Goal: Task Accomplishment & Management: Manage account settings

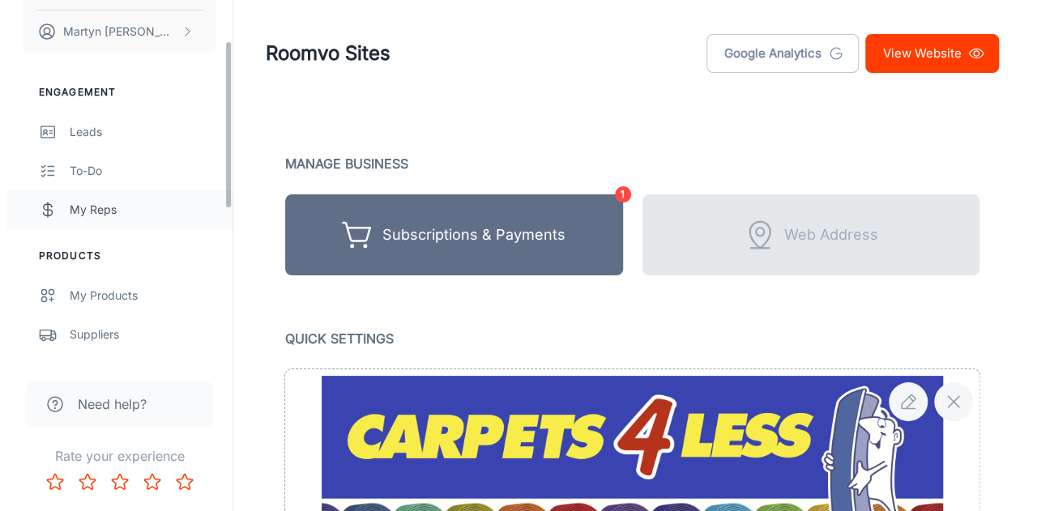
scroll to position [162, 0]
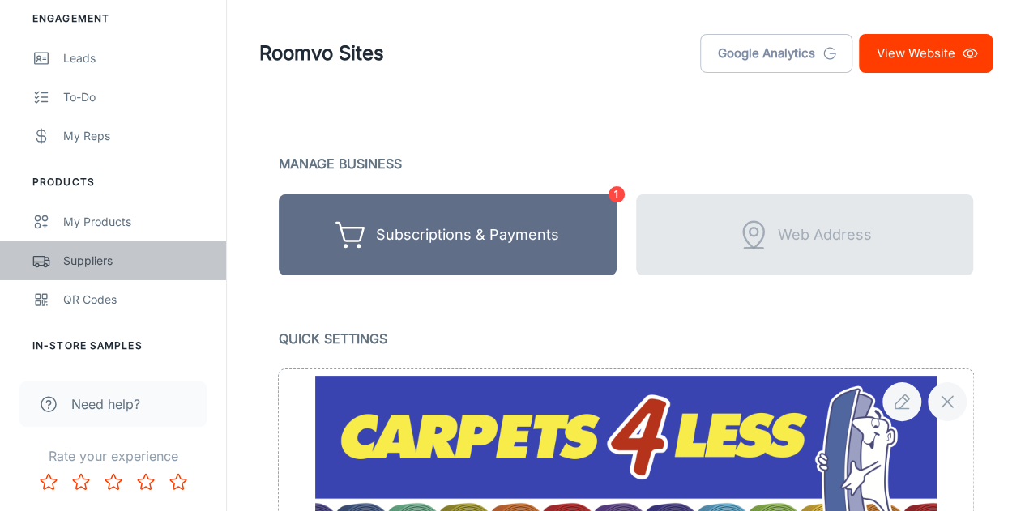
click at [114, 258] on div "Suppliers" at bounding box center [136, 261] width 147 height 18
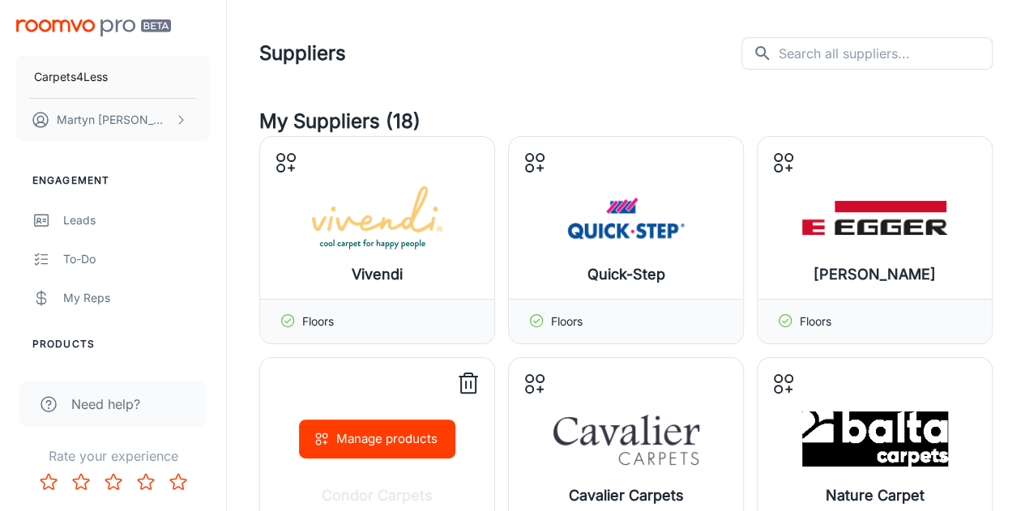
click at [448, 409] on div "Manage products" at bounding box center [377, 439] width 234 height 162
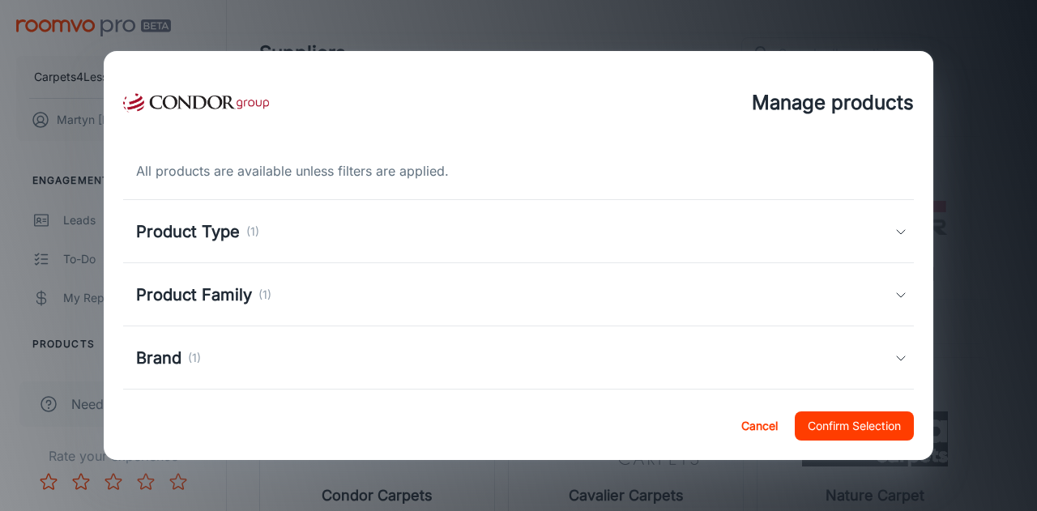
click at [255, 233] on p "(1)" at bounding box center [252, 232] width 13 height 18
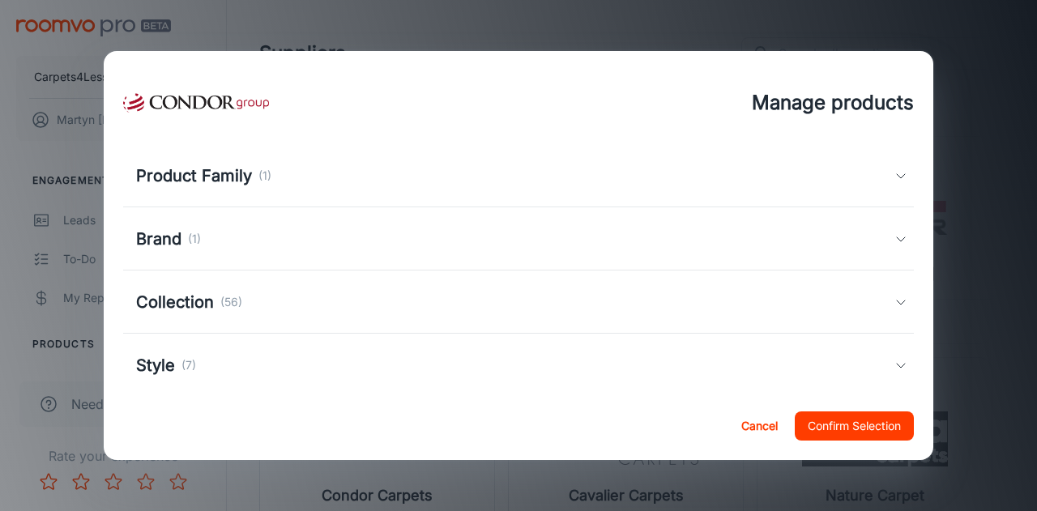
scroll to position [232, 0]
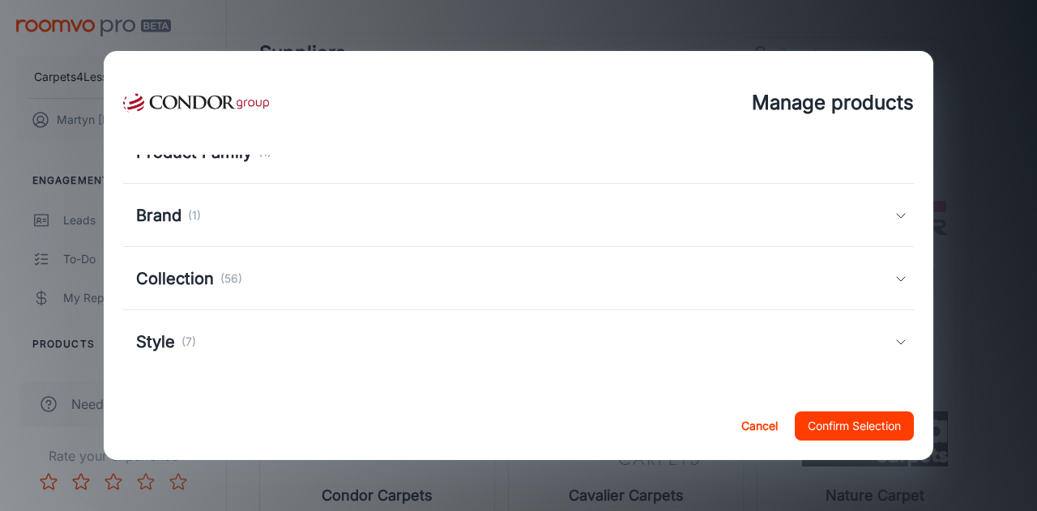
click at [233, 279] on p "(56)" at bounding box center [231, 279] width 22 height 18
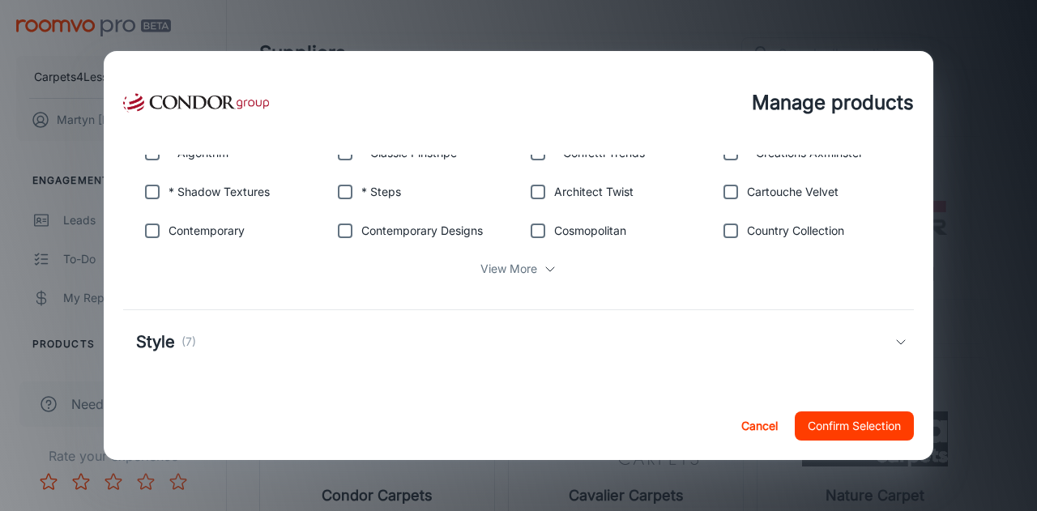
scroll to position [356, 0]
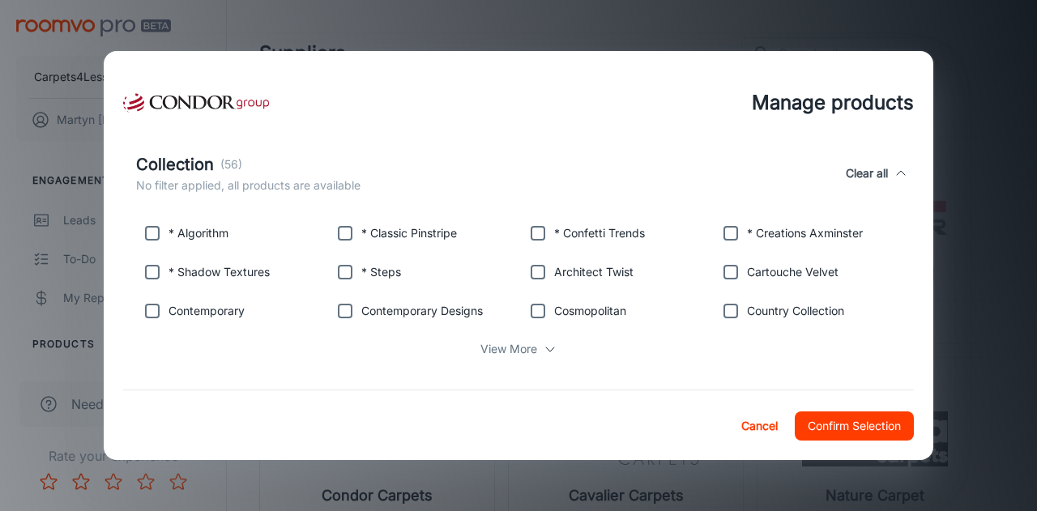
click at [520, 344] on p "View More" at bounding box center [508, 349] width 57 height 18
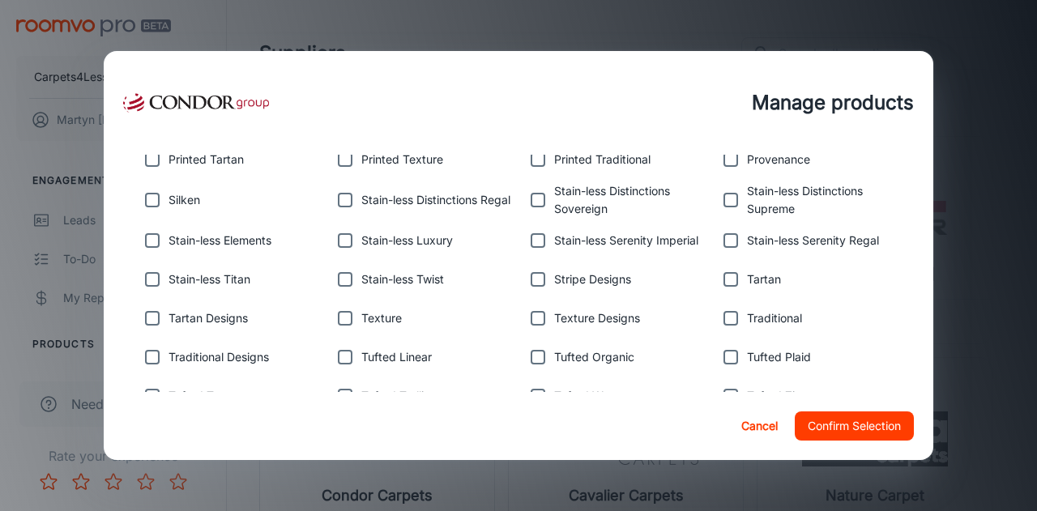
scroll to position [680, 0]
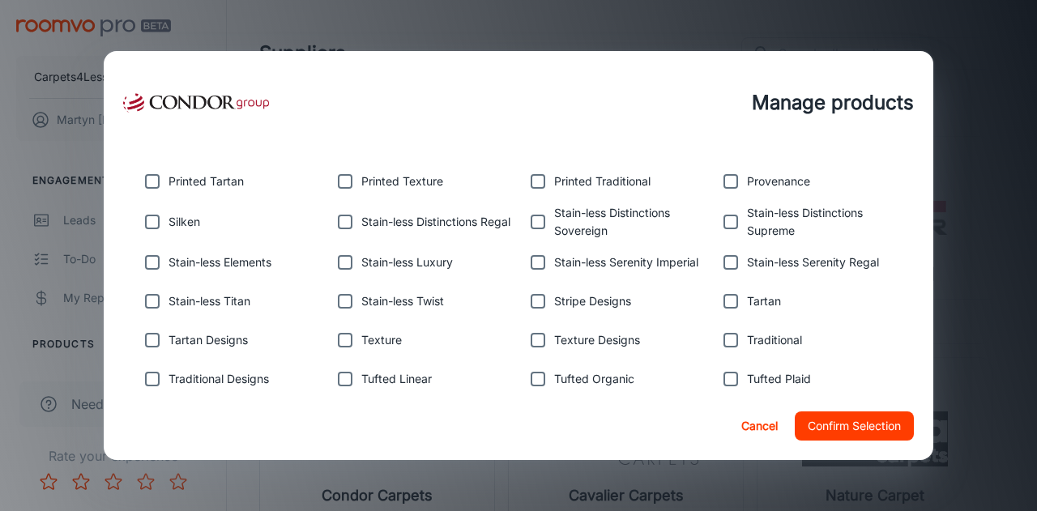
click at [722, 257] on input "checkbox" at bounding box center [731, 262] width 32 height 32
checkbox input "true"
click at [524, 262] on input "checkbox" at bounding box center [538, 262] width 32 height 32
checkbox input "true"
click at [343, 301] on input "checkbox" at bounding box center [345, 301] width 32 height 32
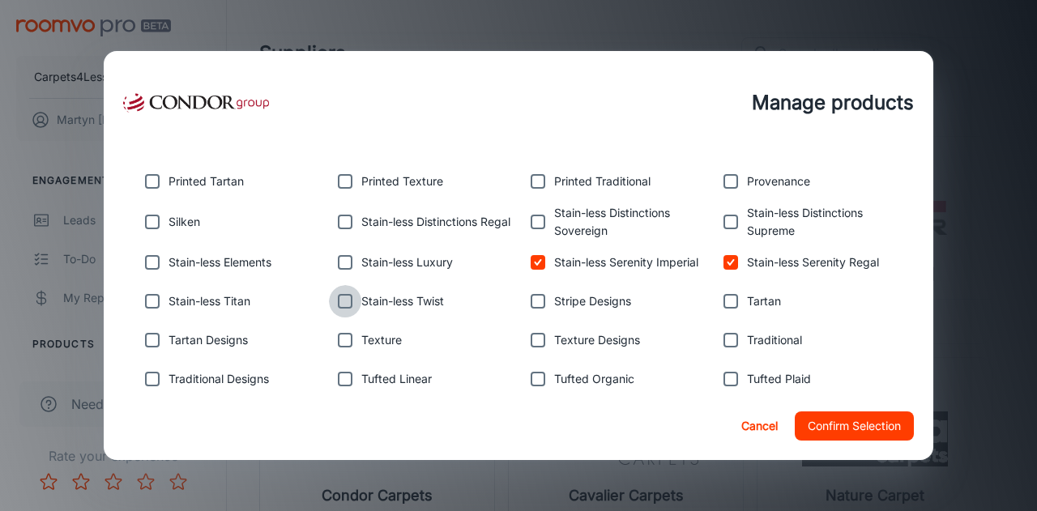
checkbox input "true"
click at [151, 301] on input "checkbox" at bounding box center [152, 301] width 32 height 32
checkbox input "true"
click at [148, 265] on input "checkbox" at bounding box center [152, 262] width 32 height 32
checkbox input "true"
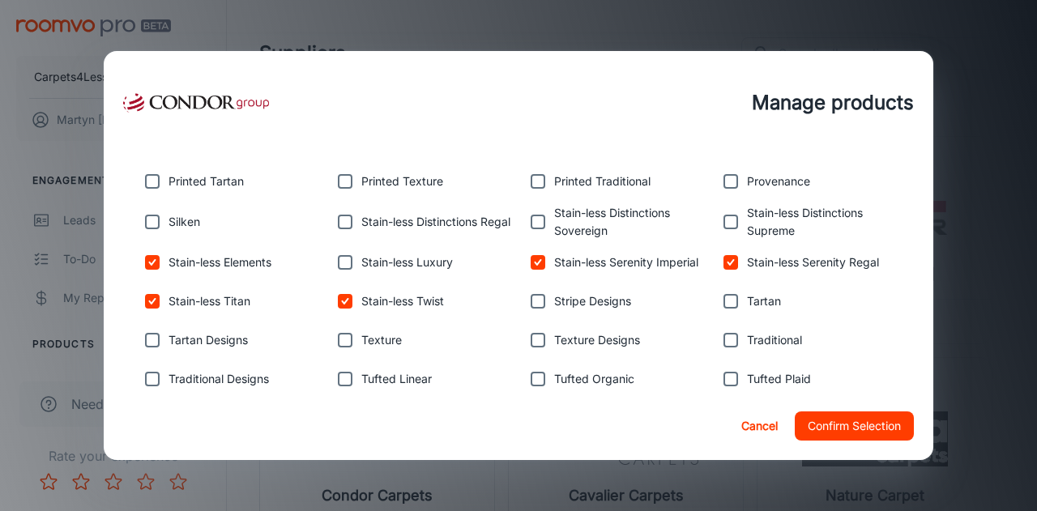
click at [336, 260] on input "checkbox" at bounding box center [345, 262] width 32 height 32
checkbox input "true"
click at [169, 224] on p "Silken" at bounding box center [185, 222] width 32 height 18
click at [153, 225] on input "checkbox" at bounding box center [152, 222] width 32 height 32
checkbox input "true"
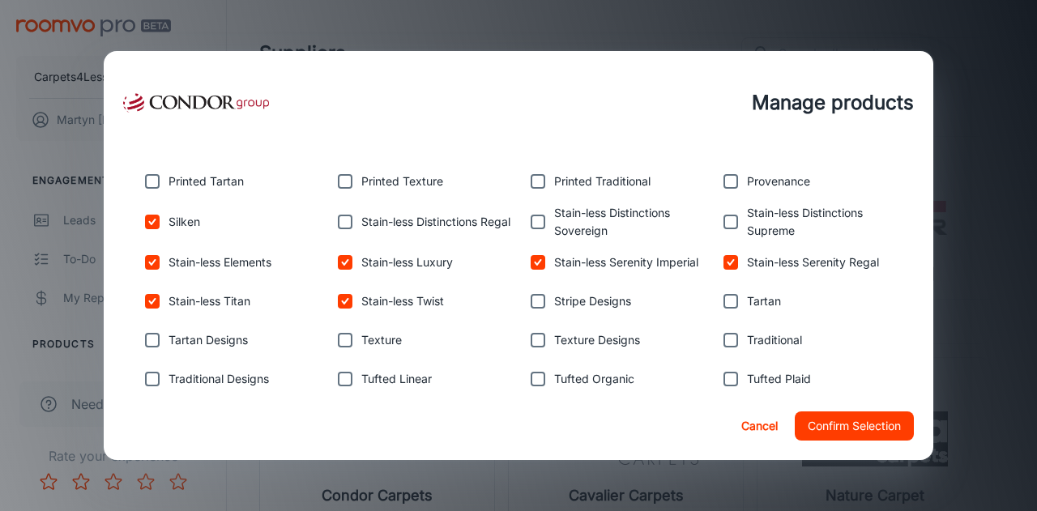
click at [342, 216] on input "checkbox" at bounding box center [345, 222] width 32 height 32
checkbox input "true"
click at [527, 220] on input "checkbox" at bounding box center [538, 222] width 32 height 32
checkbox input "true"
click at [729, 225] on input "checkbox" at bounding box center [731, 222] width 32 height 32
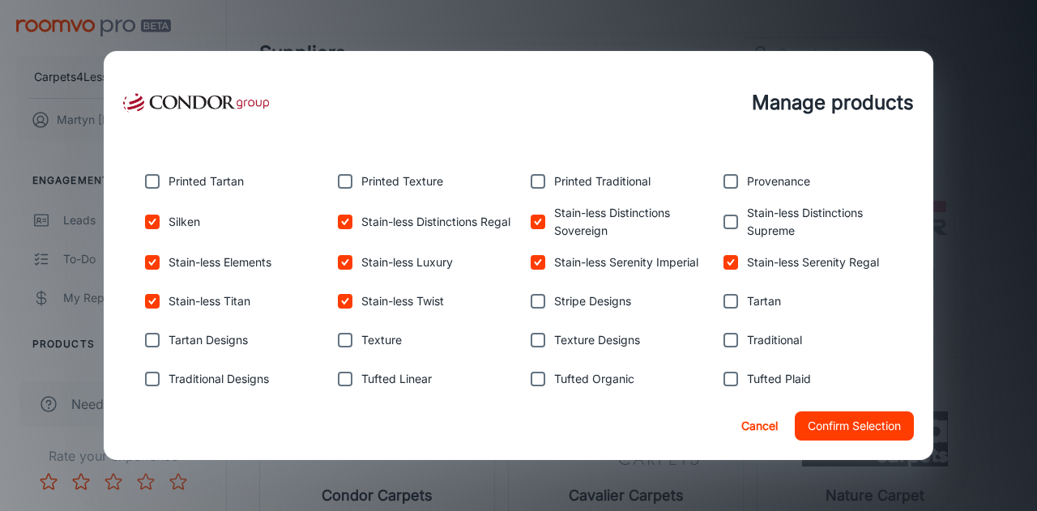
checkbox input "true"
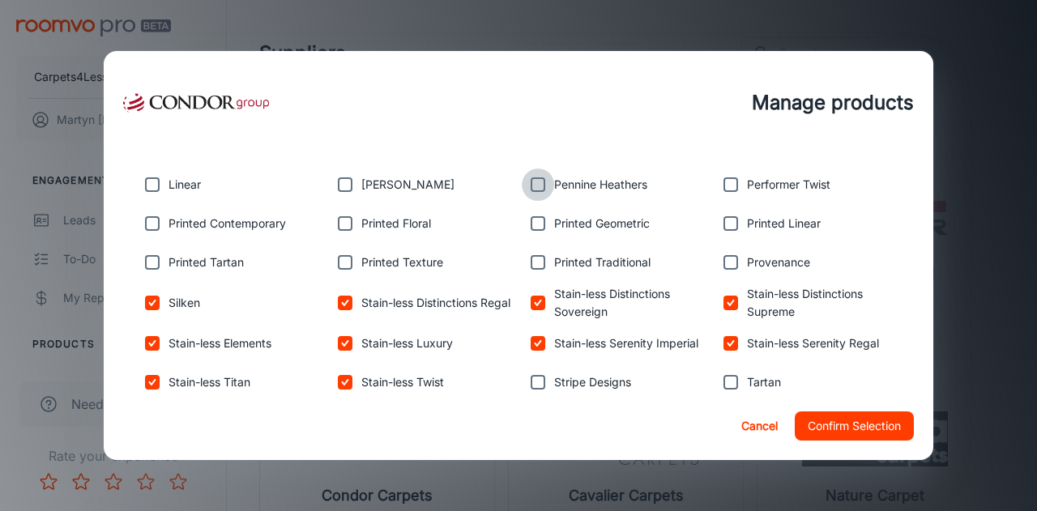
click at [532, 184] on input "checkbox" at bounding box center [538, 185] width 32 height 32
checkbox input "true"
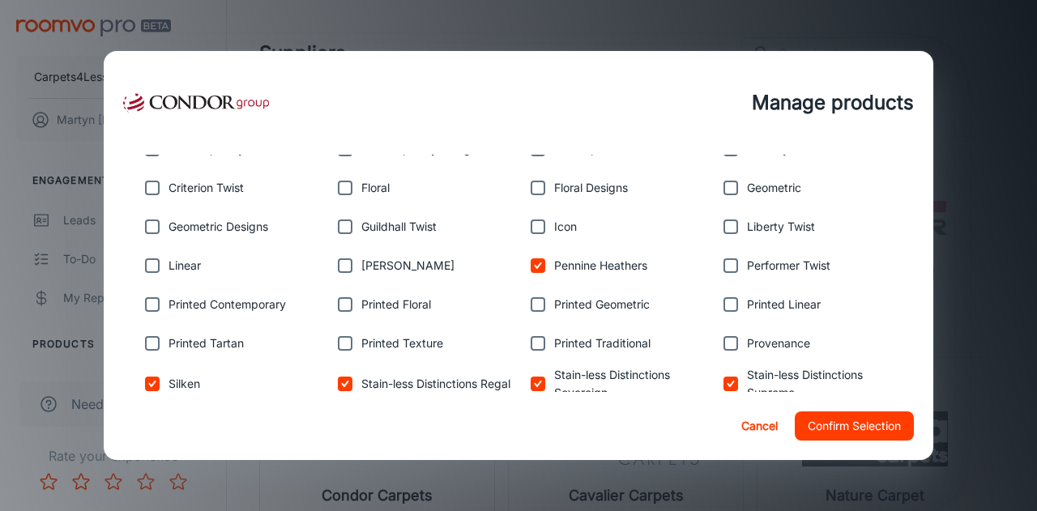
click at [149, 262] on input "checkbox" at bounding box center [152, 266] width 32 height 32
checkbox input "true"
click at [720, 227] on input "checkbox" at bounding box center [731, 227] width 32 height 32
checkbox input "true"
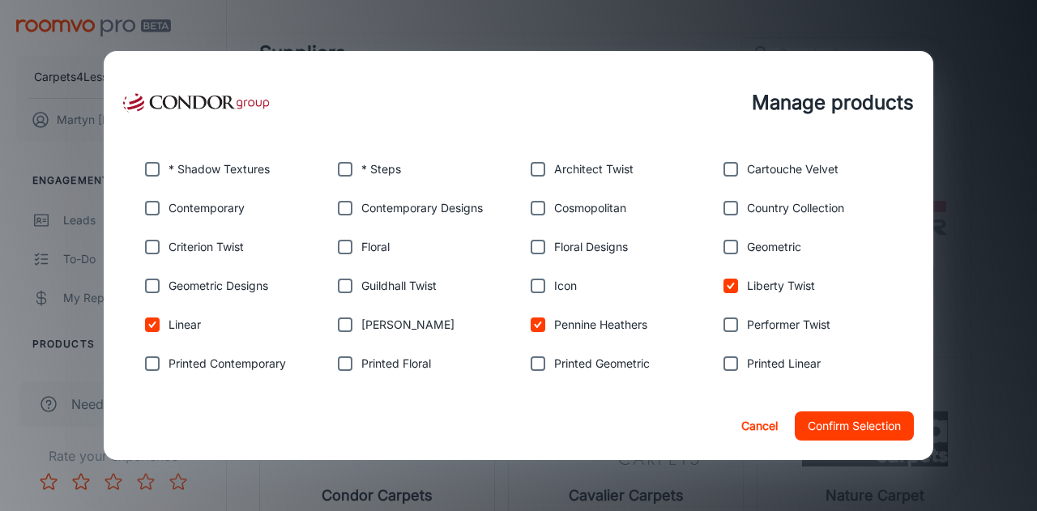
scroll to position [437, 0]
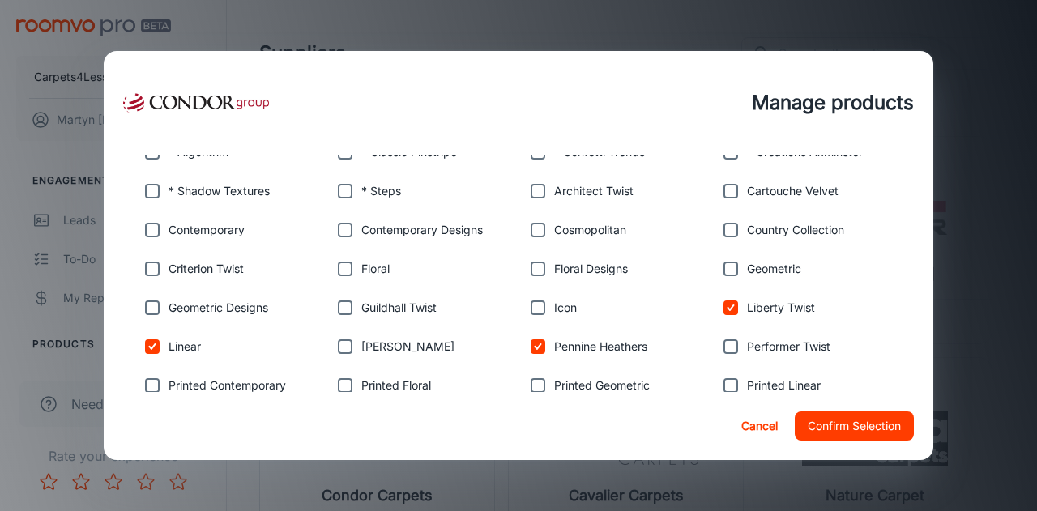
click at [721, 232] on input "checkbox" at bounding box center [731, 230] width 32 height 32
checkbox input "true"
click at [726, 199] on input "checkbox" at bounding box center [731, 191] width 32 height 32
checkbox input "true"
click at [528, 190] on input "checkbox" at bounding box center [538, 191] width 32 height 32
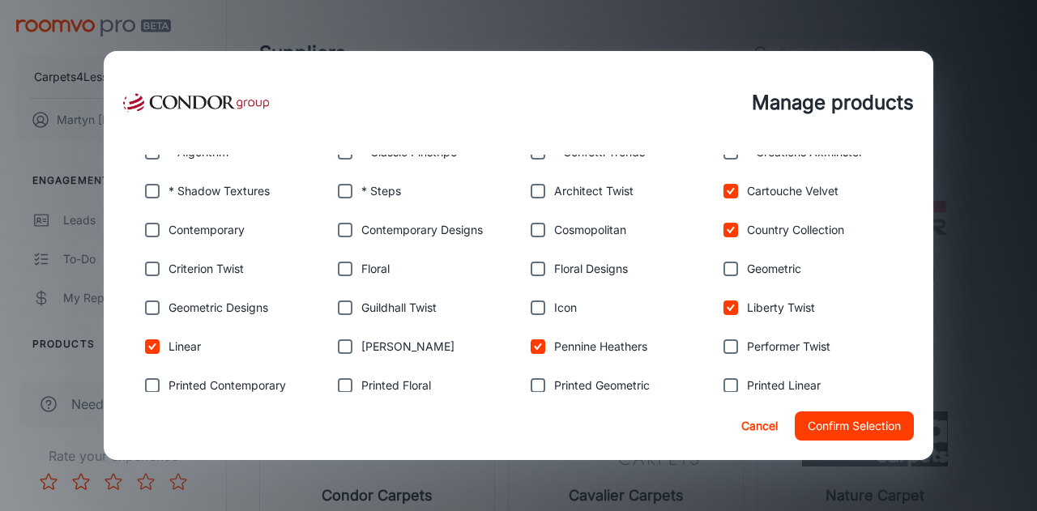
checkbox input "true"
click at [154, 225] on input "checkbox" at bounding box center [152, 230] width 32 height 32
checkbox input "false"
click at [151, 275] on input "checkbox" at bounding box center [152, 269] width 32 height 32
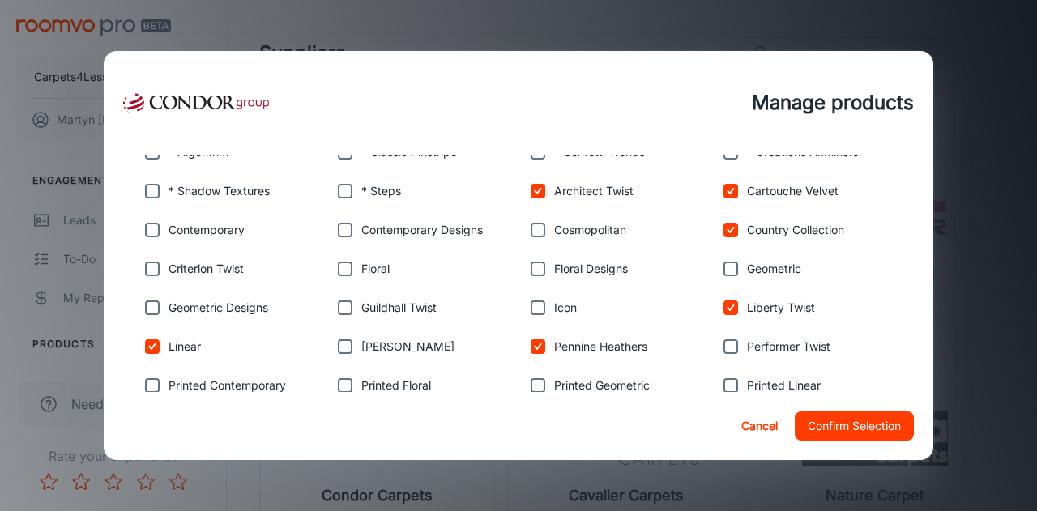
checkbox input "true"
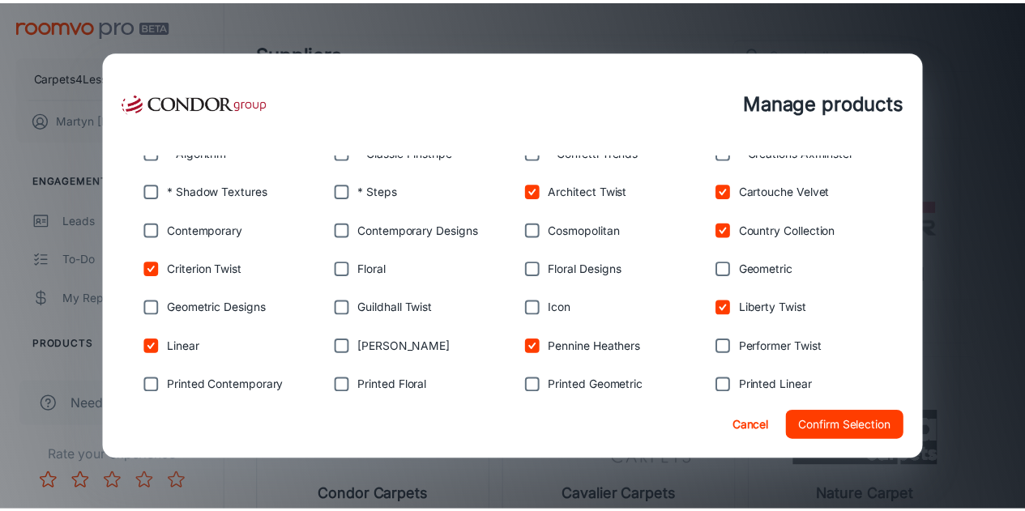
scroll to position [356, 0]
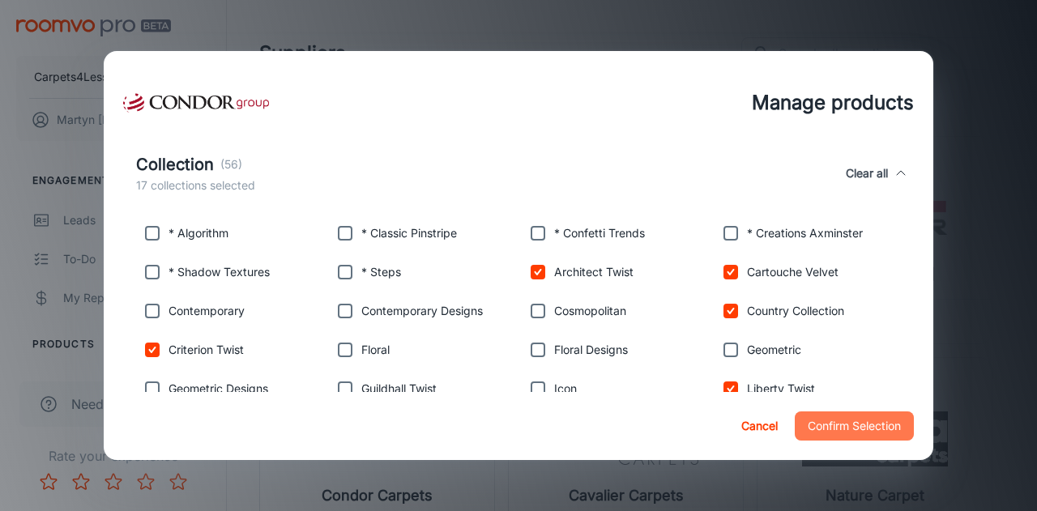
click at [828, 424] on button "Confirm Selection" at bounding box center [854, 426] width 119 height 29
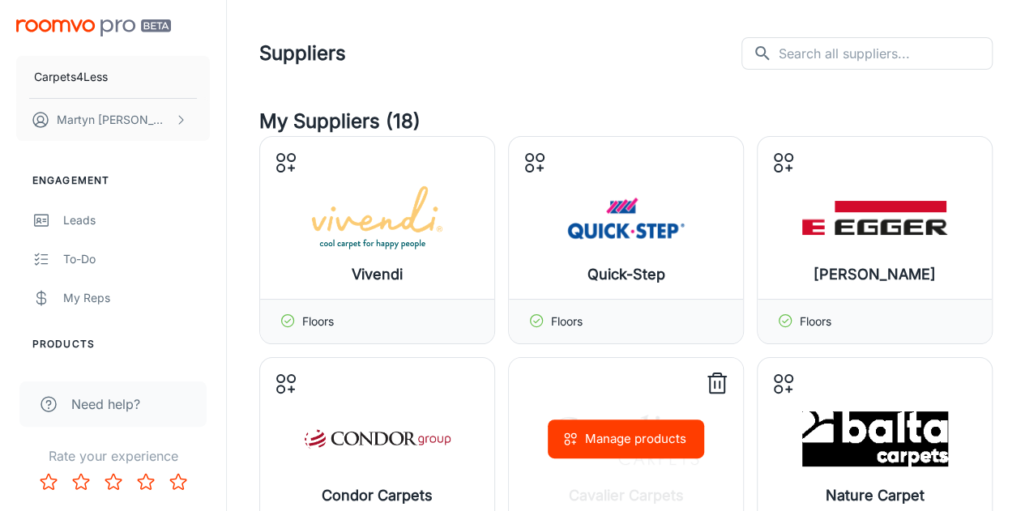
click at [708, 382] on icon at bounding box center [717, 384] width 26 height 26
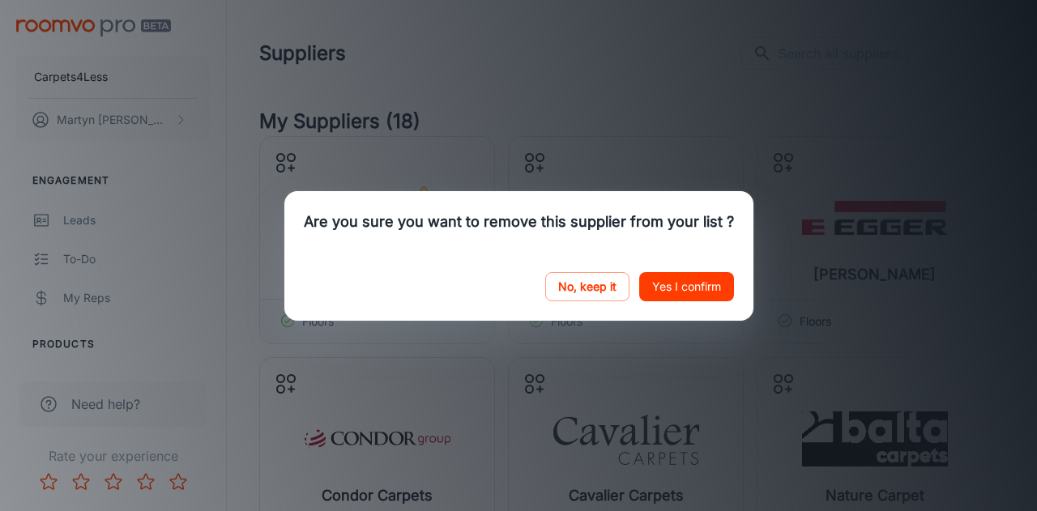
click at [684, 286] on button "Yes I confirm" at bounding box center [686, 286] width 95 height 29
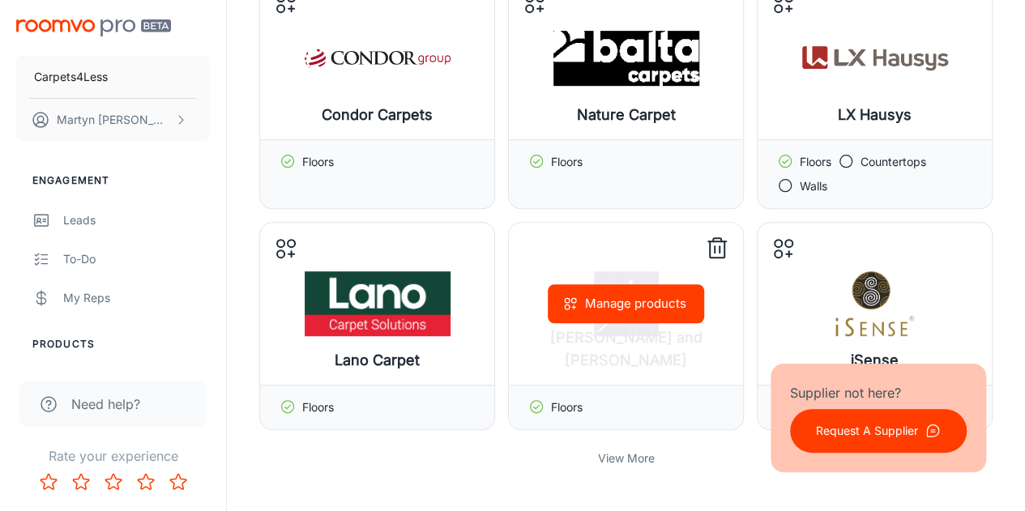
scroll to position [324, 0]
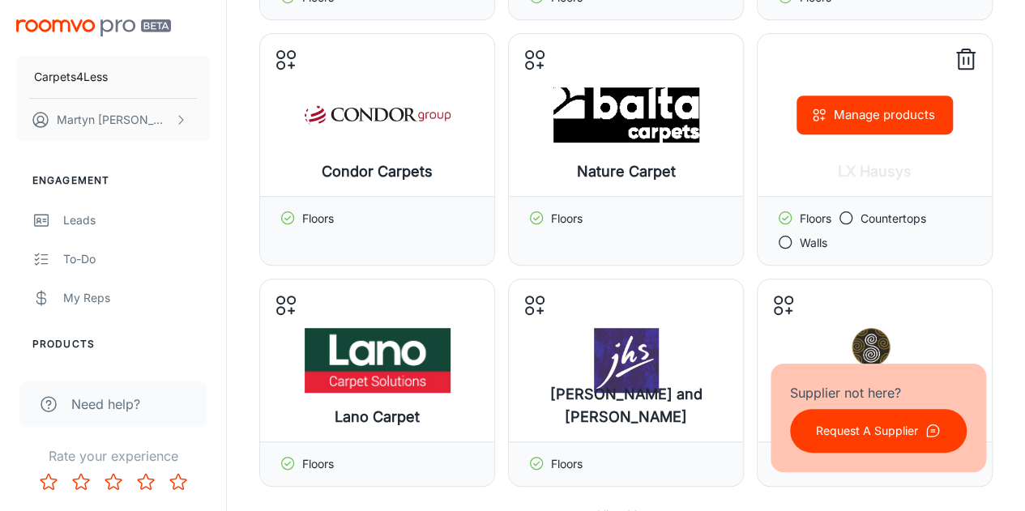
click at [969, 64] on icon at bounding box center [966, 60] width 26 height 26
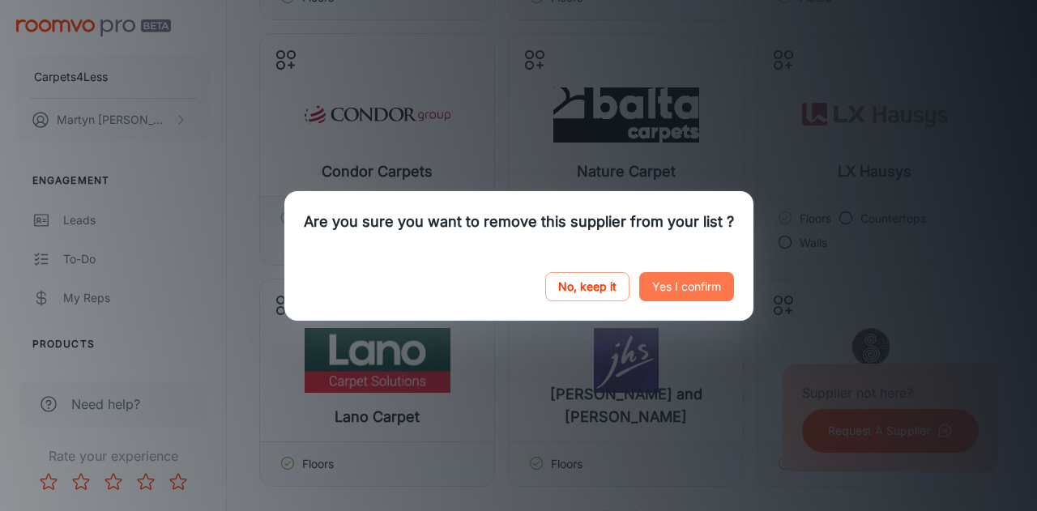
click at [723, 280] on button "Yes I confirm" at bounding box center [686, 286] width 95 height 29
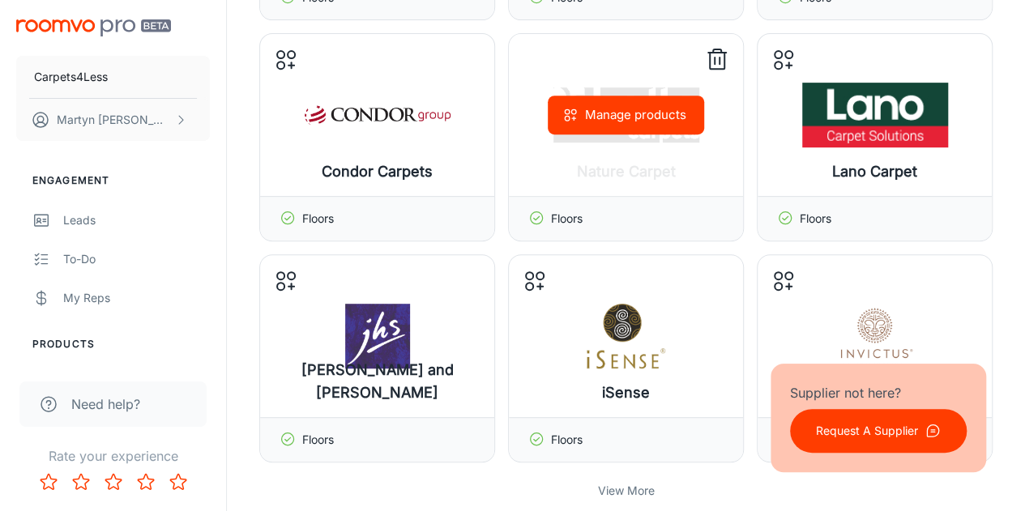
scroll to position [486, 0]
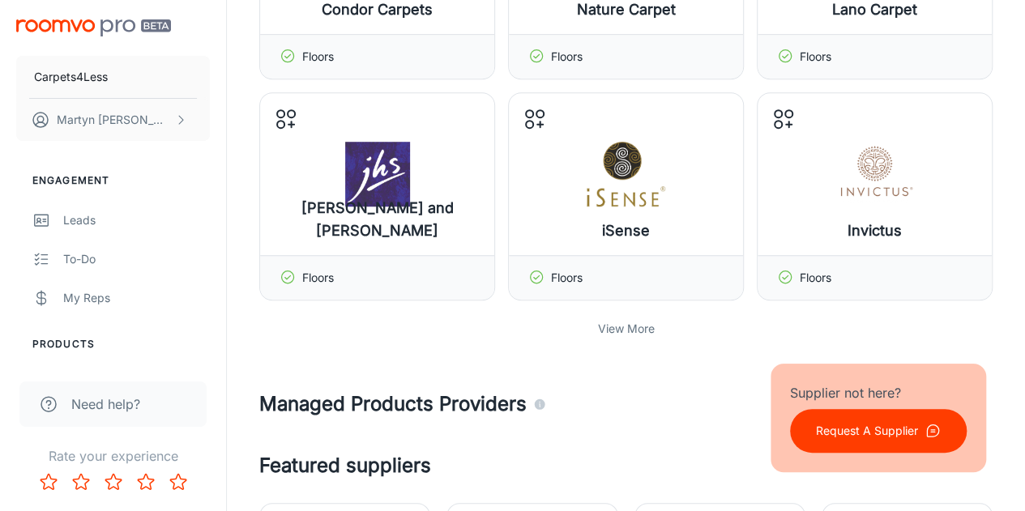
click at [619, 330] on p "View More" at bounding box center [626, 329] width 57 height 18
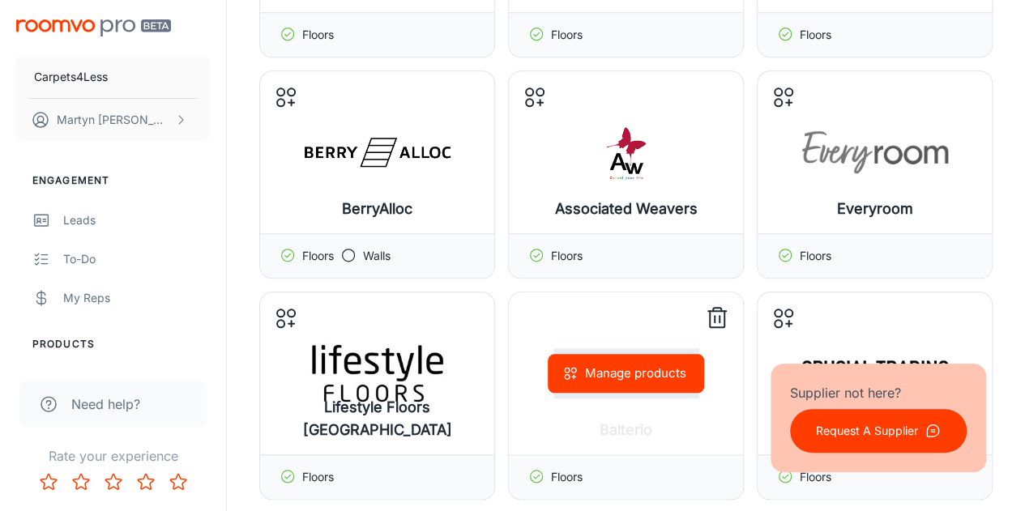
scroll to position [891, 0]
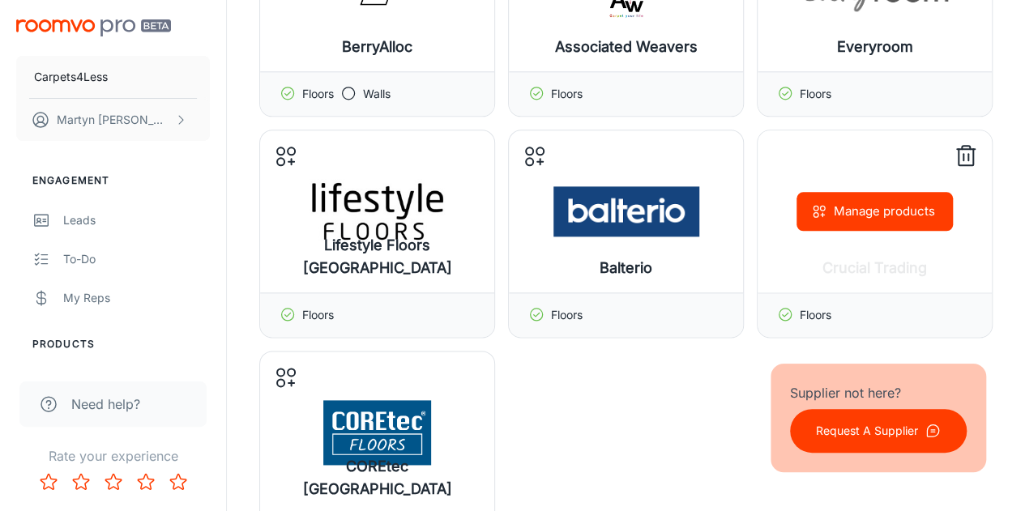
click at [959, 156] on icon at bounding box center [966, 157] width 15 height 16
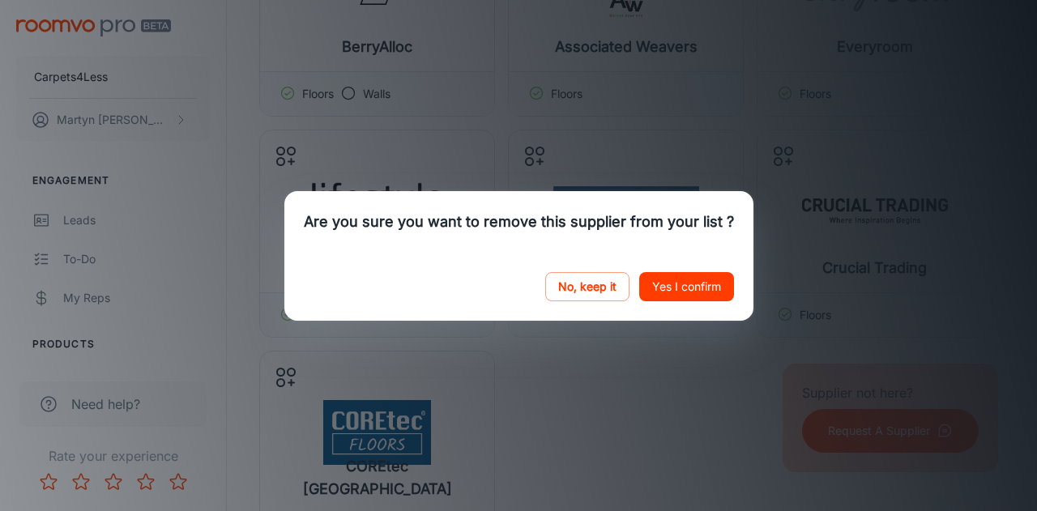
click at [688, 281] on button "Yes I confirm" at bounding box center [686, 286] width 95 height 29
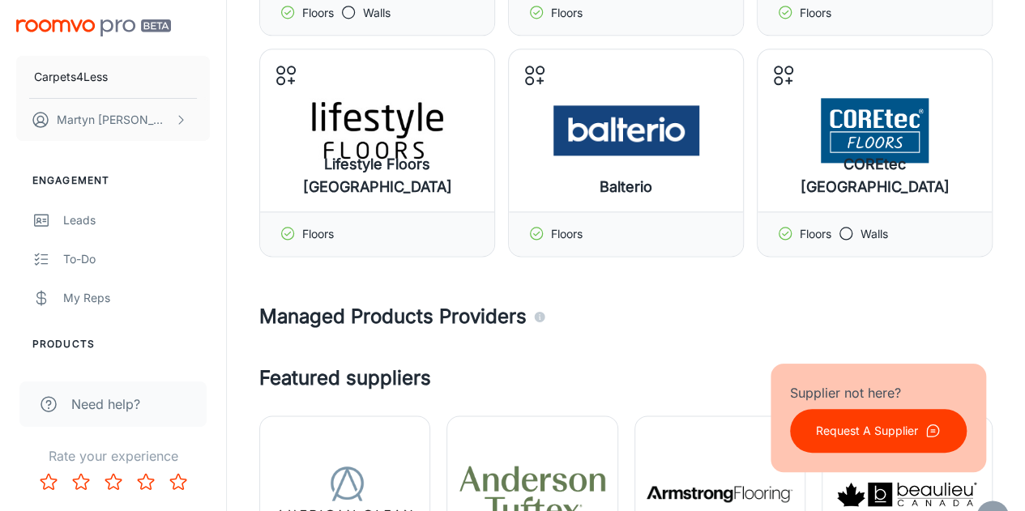
scroll to position [525, 0]
